Goal: Communication & Community: Answer question/provide support

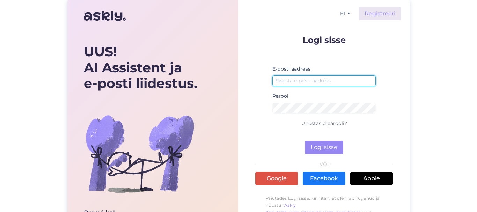
type input "[EMAIL_ADDRESS][DOMAIN_NAME]"
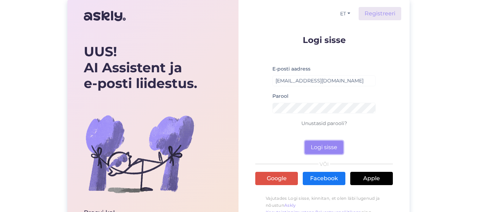
click at [319, 145] on button "Logi sisse" at bounding box center [324, 147] width 38 height 13
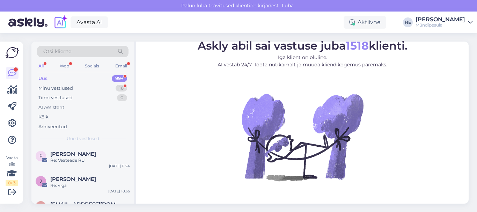
click at [44, 78] on div "Uus" at bounding box center [42, 78] width 9 height 7
click at [53, 155] on span "[PERSON_NAME]" at bounding box center [73, 154] width 46 height 6
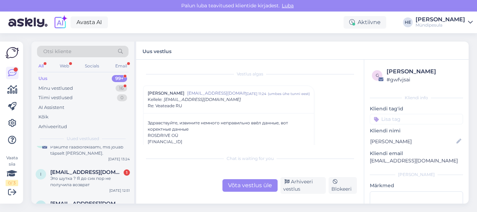
scroll to position [210, 0]
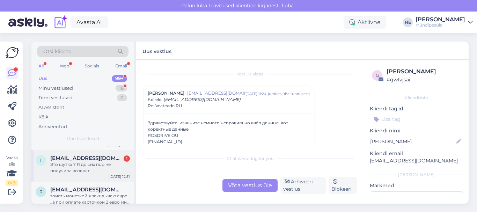
click at [83, 166] on div "Это шутка ? Я до сих пор не получила возврат" at bounding box center [90, 167] width 80 height 13
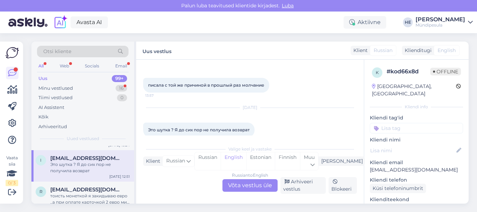
scroll to position [312, 0]
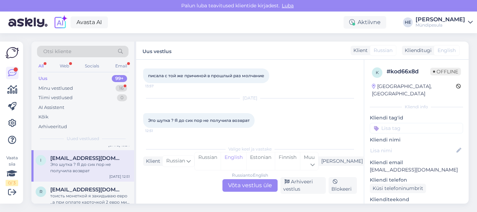
click at [62, 154] on div "I [EMAIL_ADDRESS][DOMAIN_NAME] Это шутка ? Я до сих пор не получила возврат [DA…" at bounding box center [82, 165] width 103 height 31
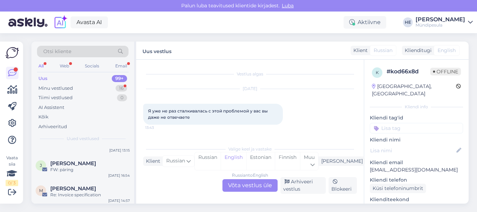
scroll to position [964, 0]
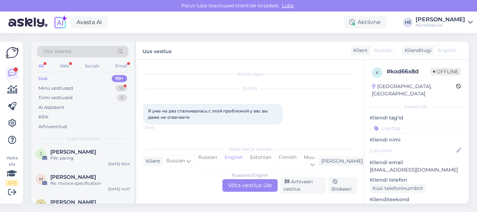
click at [42, 66] on div "All" at bounding box center [41, 65] width 8 height 9
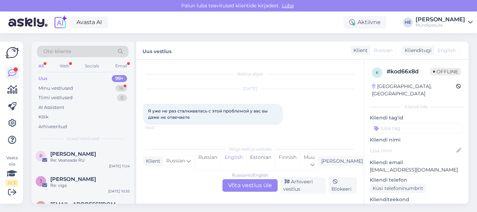
click at [60, 52] on span "Otsi kliente" at bounding box center [57, 51] width 28 height 7
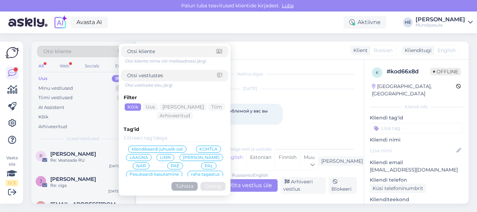
type input "#wvrbxz9n"
click button "Otsing" at bounding box center [213, 186] width 25 height 9
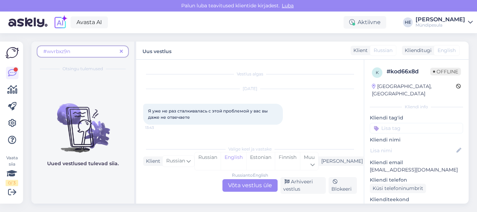
click at [361, 51] on div "Klient" at bounding box center [359, 50] width 17 height 7
click at [123, 50] on icon at bounding box center [121, 51] width 3 height 5
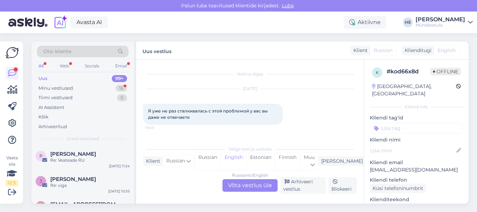
click at [44, 63] on div "All" at bounding box center [41, 65] width 8 height 9
click at [42, 78] on div "Uus" at bounding box center [42, 78] width 9 height 7
click at [13, 53] on img at bounding box center [12, 52] width 13 height 11
click at [359, 50] on div "Klient" at bounding box center [359, 50] width 17 height 7
click at [64, 179] on span "[PERSON_NAME]" at bounding box center [73, 179] width 46 height 6
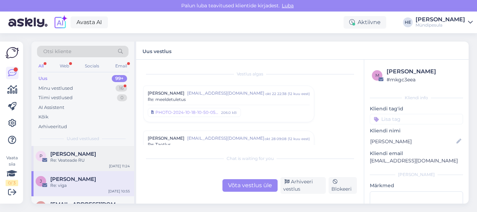
scroll to position [3251, 0]
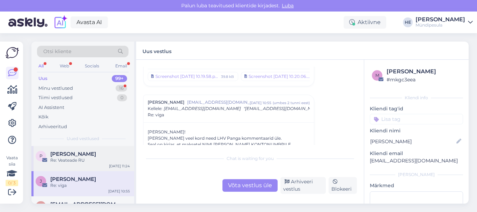
click at [59, 158] on div "Re: Veateade RU" at bounding box center [90, 160] width 80 height 6
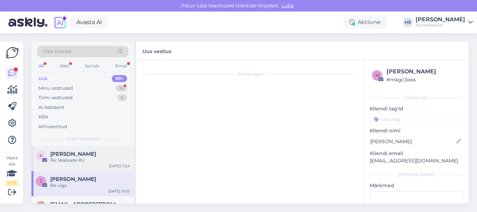
scroll to position [0, 0]
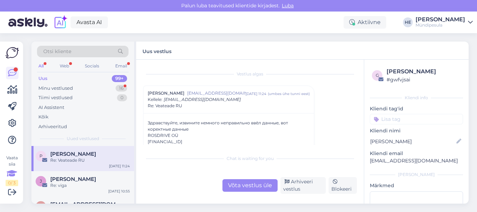
click at [11, 157] on div "Vaata siia 0 / 3" at bounding box center [12, 170] width 13 height 31
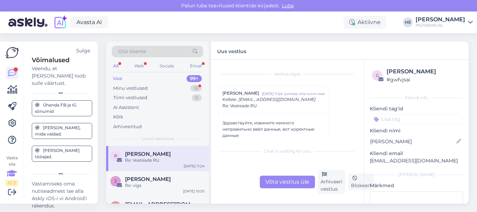
click at [11, 157] on div "Vaata siia 0 / 3" at bounding box center [12, 170] width 13 height 31
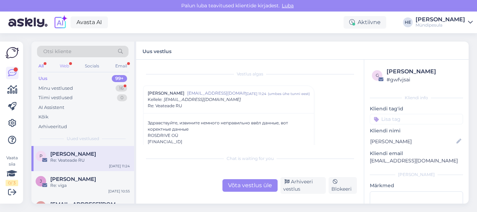
click at [66, 65] on div "Web" at bounding box center [64, 65] width 12 height 9
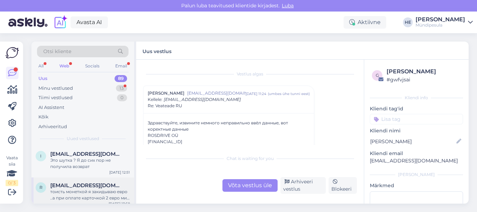
click at [58, 189] on div "тоисть монеткой я закидываю евро ..а при оплате карточкой 2 евро мин и при этом…" at bounding box center [90, 195] width 80 height 13
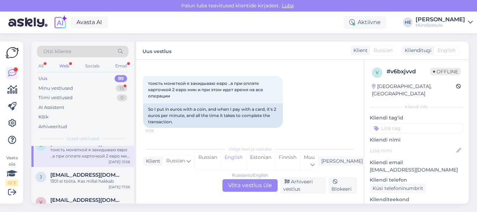
scroll to position [56, 0]
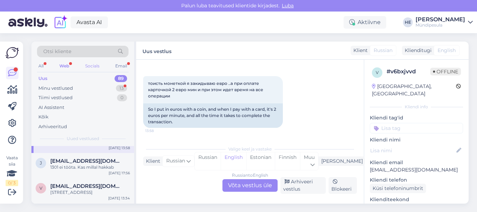
click at [92, 65] on div "Socials" at bounding box center [92, 65] width 17 height 9
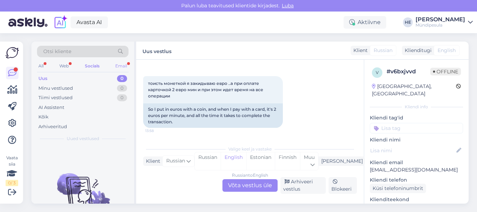
click at [119, 65] on div "Email" at bounding box center [121, 65] width 15 height 9
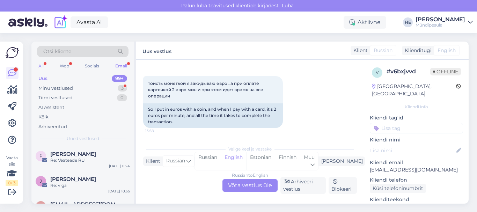
click at [43, 63] on div "All" at bounding box center [41, 65] width 8 height 9
click at [122, 65] on div "Email" at bounding box center [121, 65] width 15 height 9
click at [58, 153] on span "[PERSON_NAME]" at bounding box center [73, 154] width 46 height 6
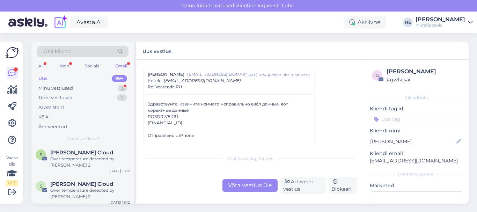
scroll to position [280, 0]
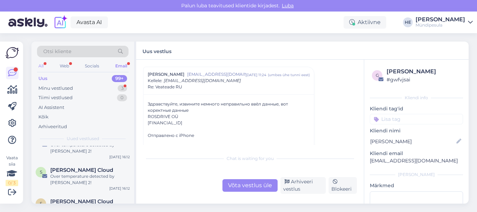
click at [42, 65] on div "All" at bounding box center [41, 65] width 8 height 9
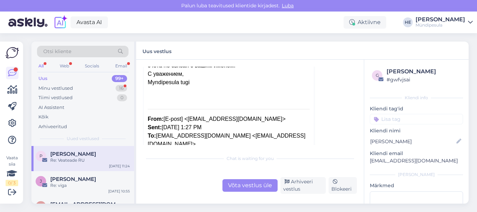
scroll to position [312, 0]
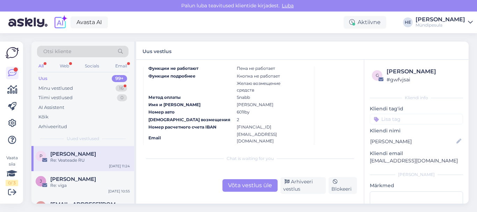
click at [470, 22] on icon at bounding box center [470, 23] width 5 height 6
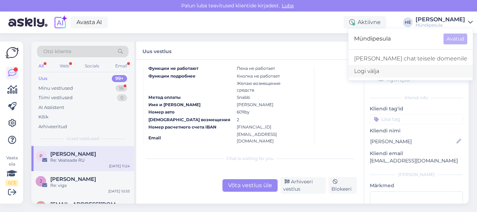
click at [408, 70] on div "Logi välja" at bounding box center [411, 71] width 124 height 13
